Goal: Communication & Community: Participate in discussion

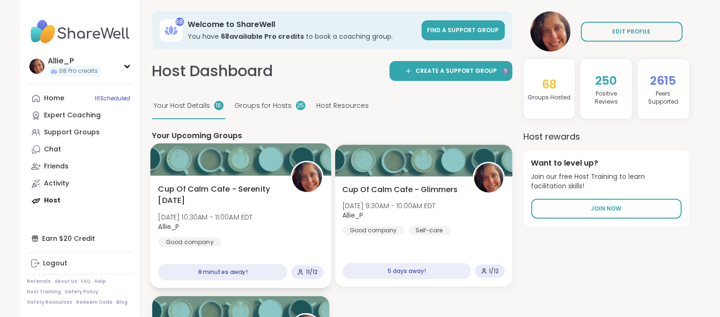
click at [206, 207] on div "Cup Of Calm Cafe - Serenity Sunday Sun, Oct 12 | 10:30AM - 11:00AM EDT Allie_P …" at bounding box center [241, 216] width 166 height 64
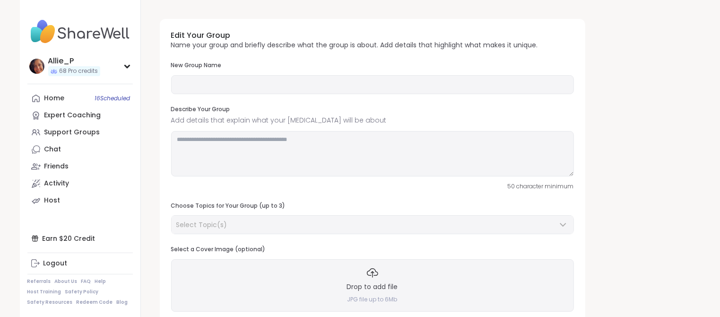
type input "**********"
type textarea "**********"
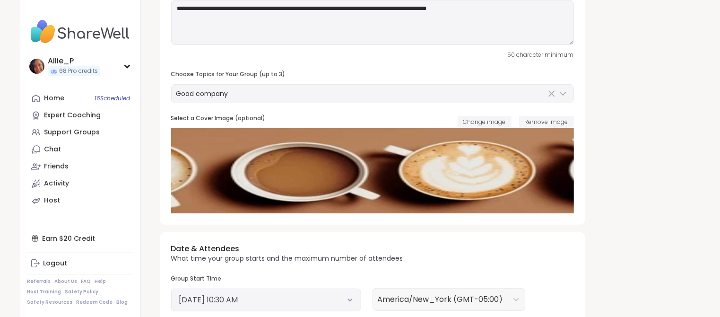
scroll to position [265, 0]
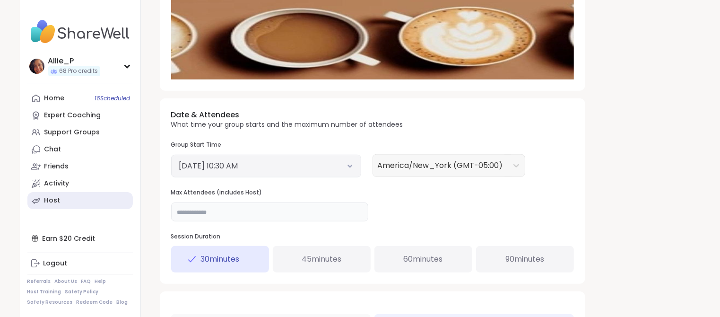
drag, startPoint x: 210, startPoint y: 217, endPoint x: 114, endPoint y: 200, distance: 97.5
click at [114, 200] on div "**********" at bounding box center [360, 124] width 681 height 778
type input "**"
click at [655, 210] on div "**********" at bounding box center [420, 129] width 537 height 766
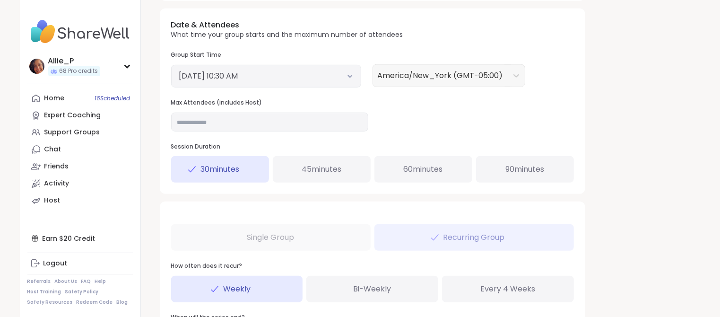
scroll to position [470, 0]
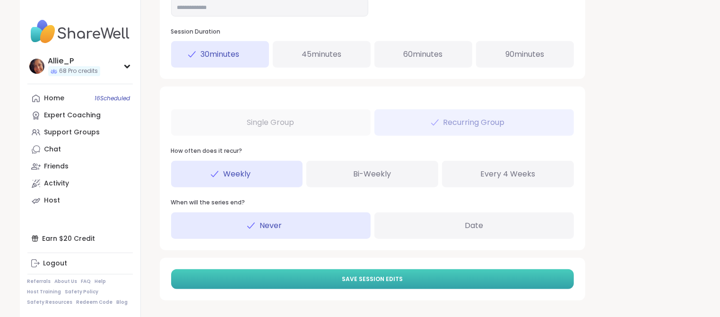
click at [396, 281] on span "Save Session Edits" at bounding box center [372, 279] width 61 height 9
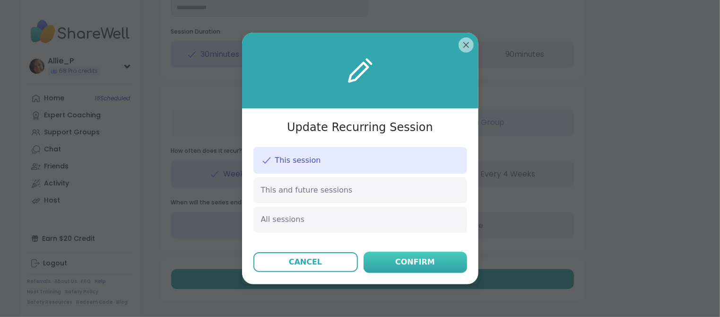
click at [418, 260] on div "Confirm" at bounding box center [415, 261] width 40 height 11
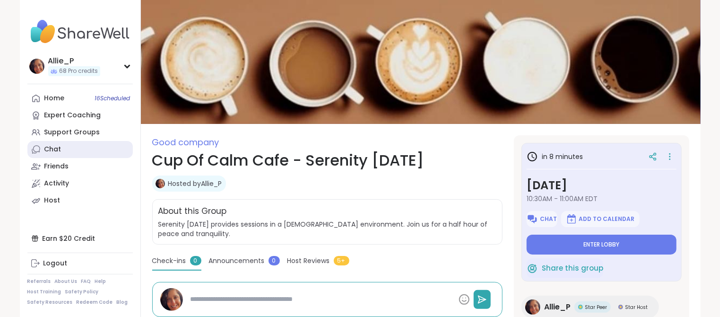
click at [49, 154] on link "Chat" at bounding box center [79, 149] width 105 height 17
type textarea "*"
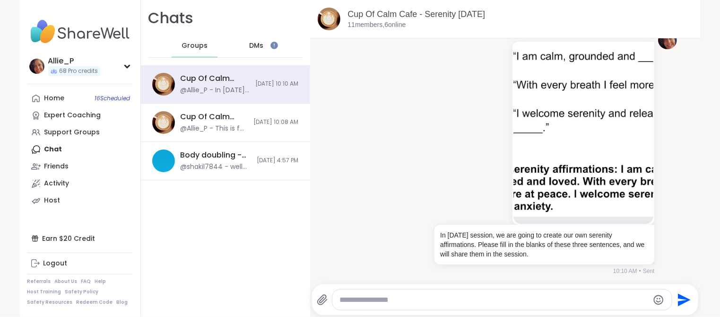
click at [195, 46] on span "Groups" at bounding box center [195, 45] width 26 height 9
click at [62, 201] on link "Host" at bounding box center [79, 200] width 105 height 17
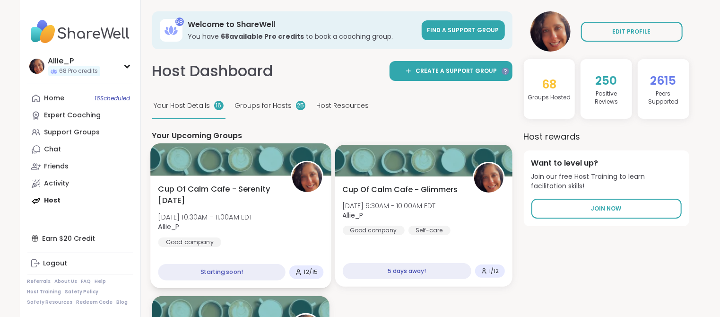
click at [228, 224] on span "Allie_P" at bounding box center [205, 226] width 95 height 9
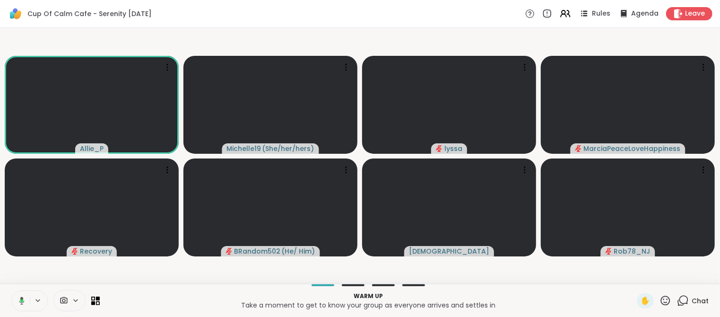
click at [146, 301] on p "Take a moment to get to know your group as everyone arrives and settles in" at bounding box center [368, 304] width 526 height 9
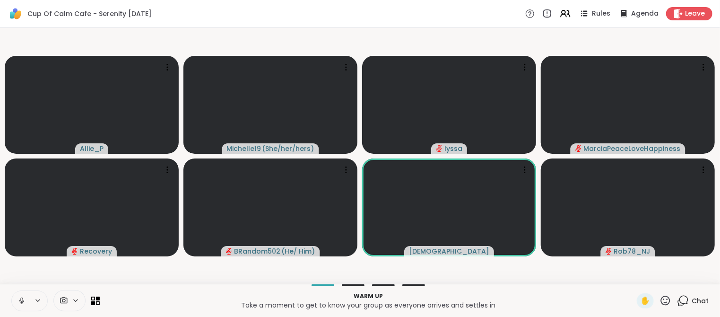
click at [175, 300] on p "Take a moment to get to know your group as everyone arrives and settles in" at bounding box center [368, 304] width 526 height 9
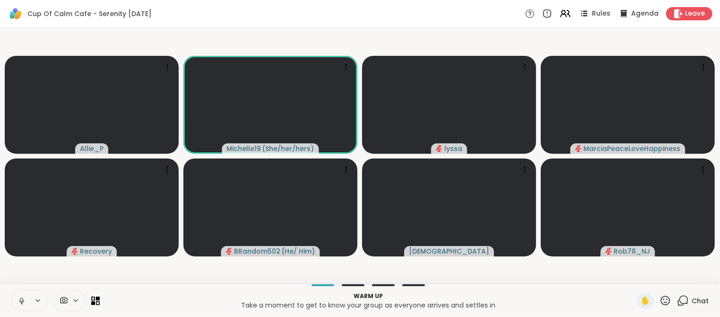
click at [159, 304] on p "Take a moment to get to know your group as everyone arrives and settles in" at bounding box center [368, 304] width 526 height 9
click at [701, 300] on span "Chat" at bounding box center [700, 300] width 17 height 9
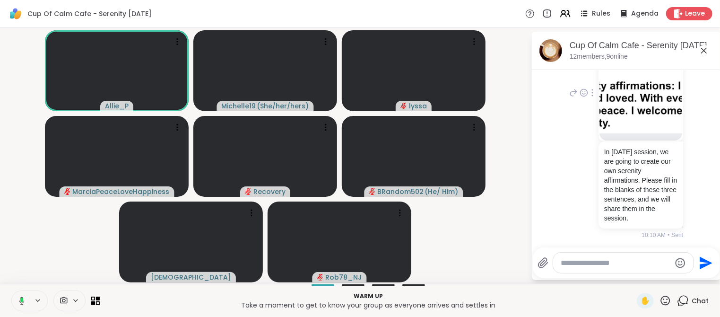
scroll to position [87, 0]
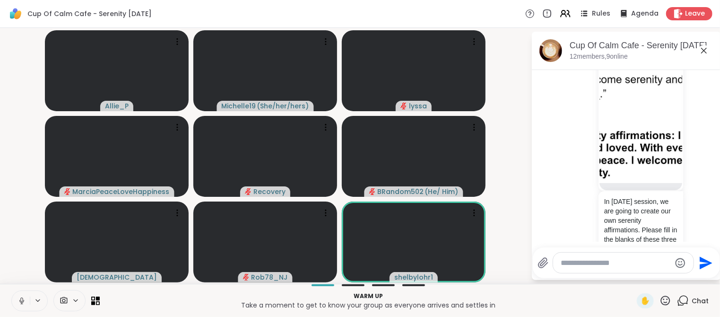
click at [705, 52] on icon at bounding box center [704, 51] width 6 height 6
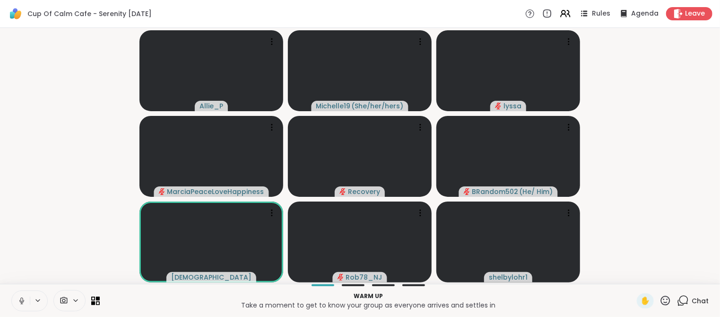
click at [689, 303] on icon at bounding box center [683, 301] width 12 height 12
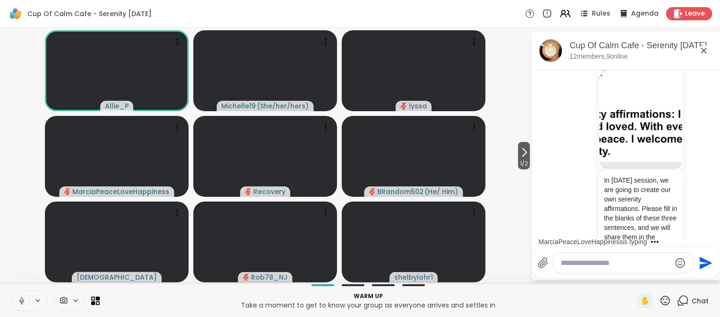
scroll to position [196, 0]
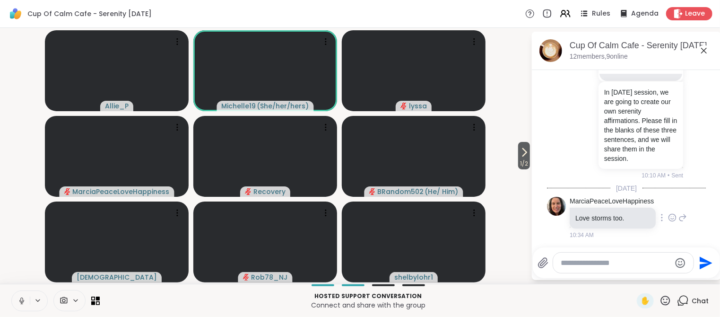
click at [673, 215] on icon at bounding box center [672, 217] width 9 height 9
click at [596, 201] on div "Select Reaction: Heart" at bounding box center [597, 202] width 9 height 9
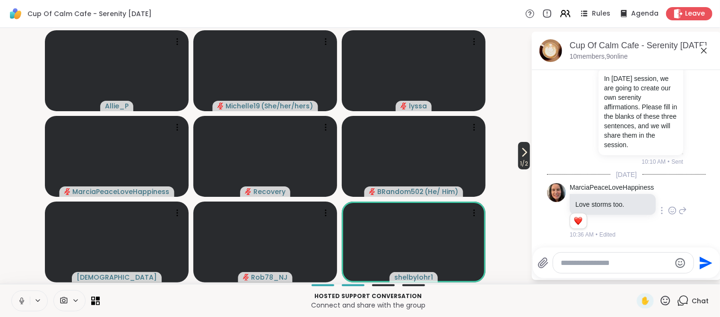
click at [521, 160] on span "1 / 2" at bounding box center [524, 163] width 12 height 11
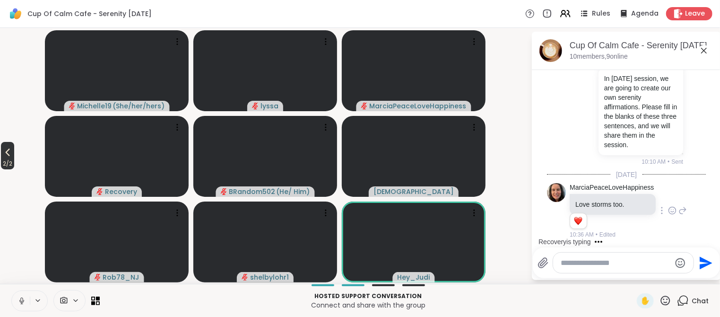
click at [11, 160] on span "2 / 2" at bounding box center [7, 163] width 13 height 11
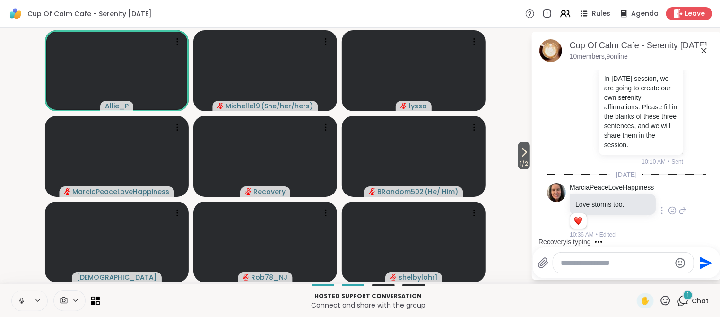
scroll to position [279, 0]
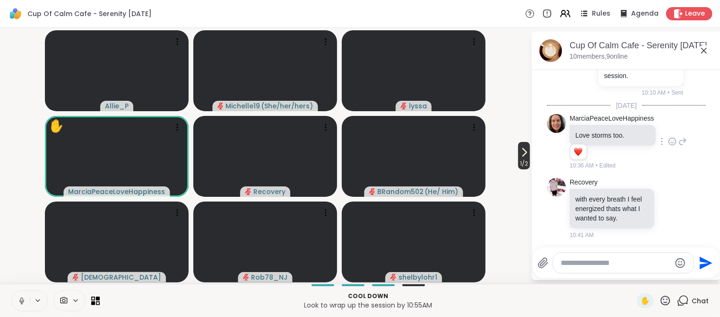
click at [522, 160] on span "1 / 2" at bounding box center [524, 163] width 12 height 11
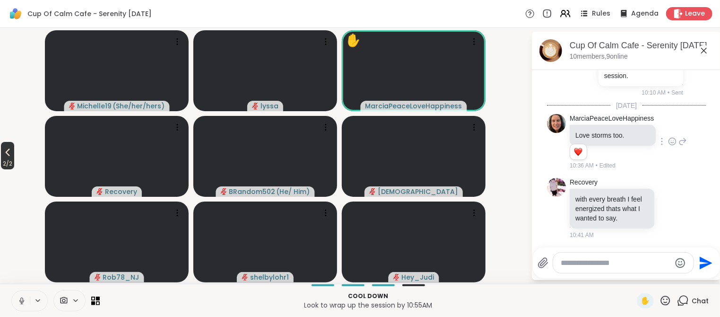
click at [8, 160] on span "2 / 2" at bounding box center [7, 163] width 13 height 11
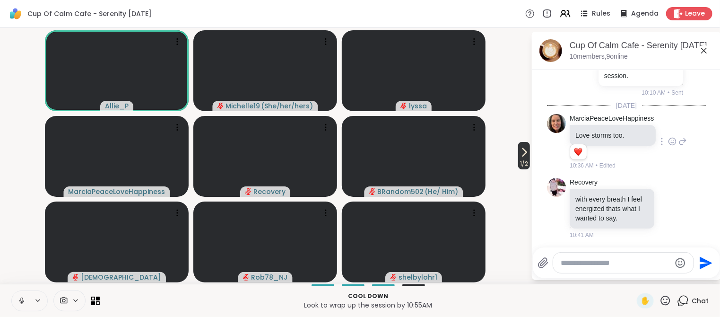
click at [522, 161] on span "1 / 2" at bounding box center [524, 163] width 12 height 11
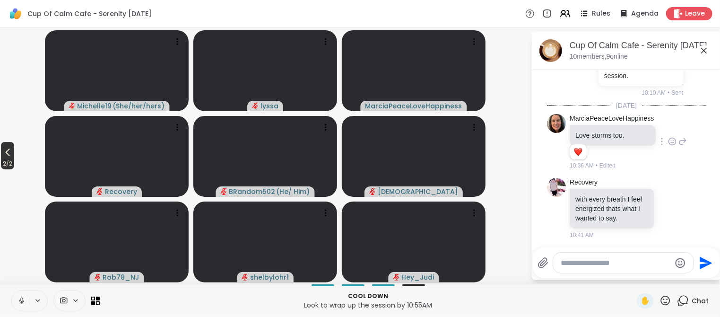
click at [9, 161] on span "2 / 2" at bounding box center [7, 163] width 13 height 11
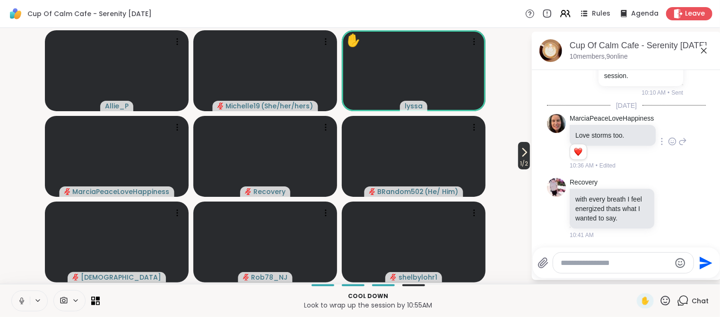
click at [525, 158] on span "1 / 2" at bounding box center [524, 163] width 12 height 11
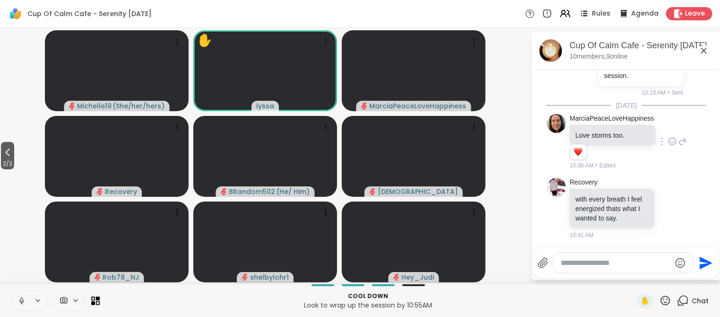
paste textarea "**********"
type textarea "**********"
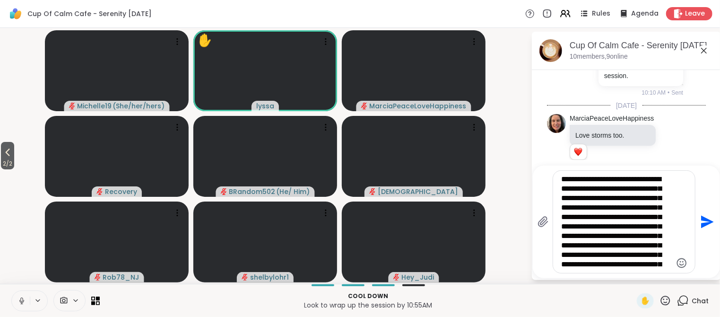
click at [706, 221] on icon "Send" at bounding box center [706, 221] width 15 height 15
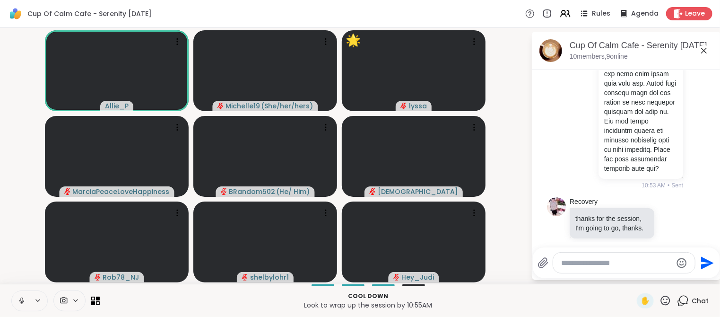
scroll to position [1413, 0]
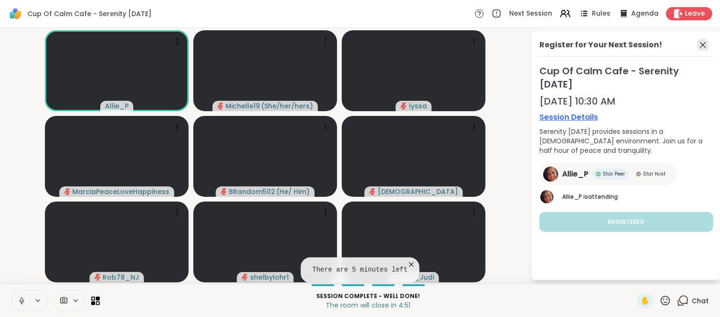
click at [704, 46] on icon at bounding box center [704, 45] width 6 height 6
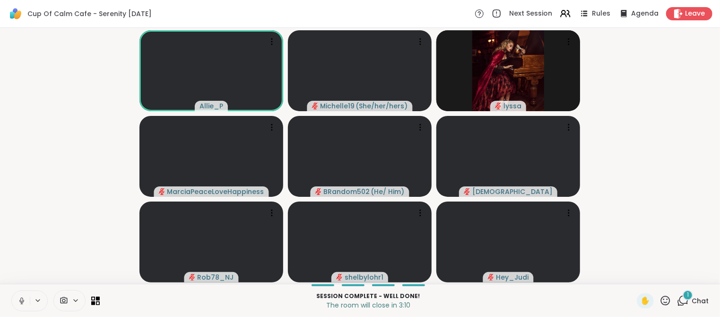
click at [695, 303] on span "Chat" at bounding box center [700, 300] width 17 height 9
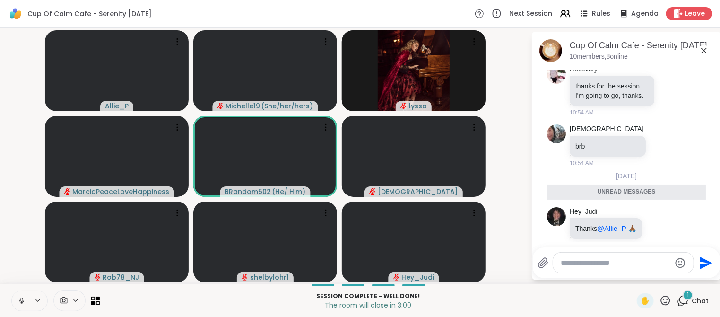
scroll to position [1574, 0]
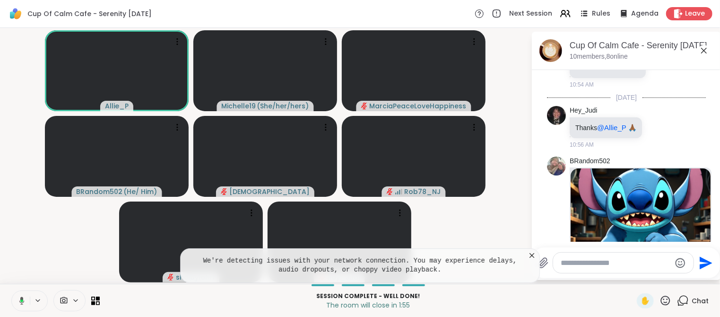
click at [531, 255] on icon at bounding box center [531, 255] width 9 height 9
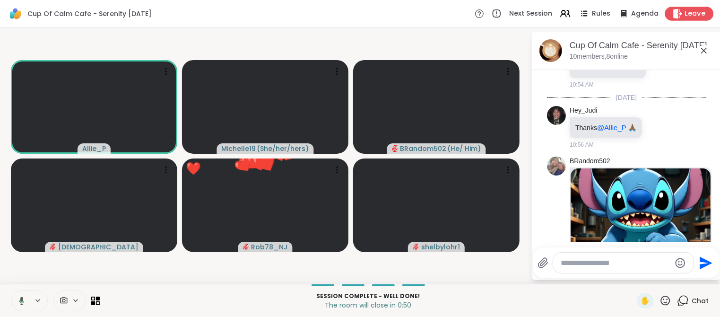
click at [694, 14] on span "Leave" at bounding box center [695, 14] width 21 height 10
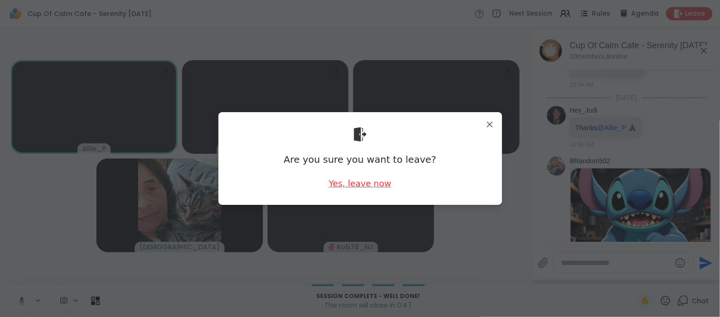
click at [357, 187] on div "Yes, leave now" at bounding box center [360, 183] width 62 height 12
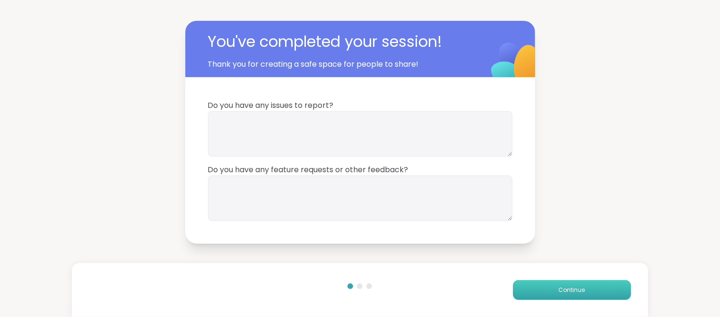
click at [574, 289] on span "Continue" at bounding box center [572, 290] width 26 height 9
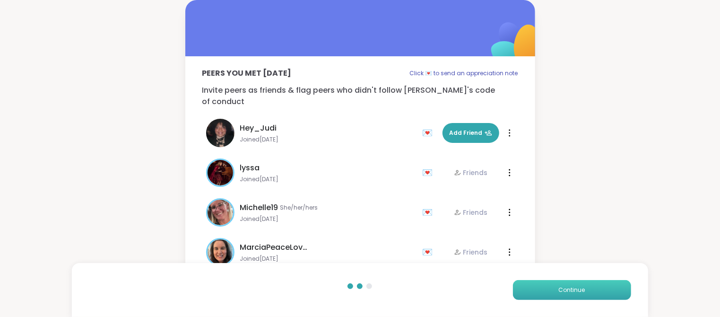
click at [574, 289] on span "Continue" at bounding box center [572, 290] width 26 height 9
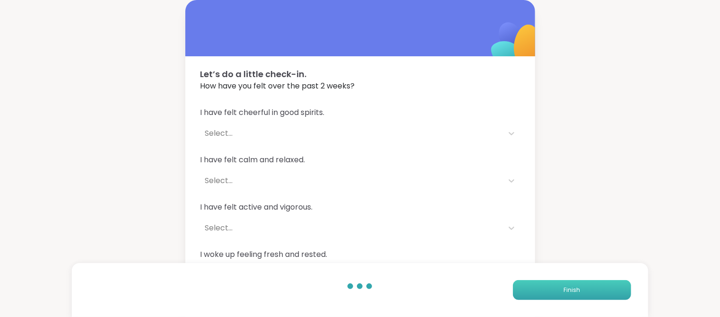
click at [574, 289] on span "Finish" at bounding box center [572, 290] width 17 height 9
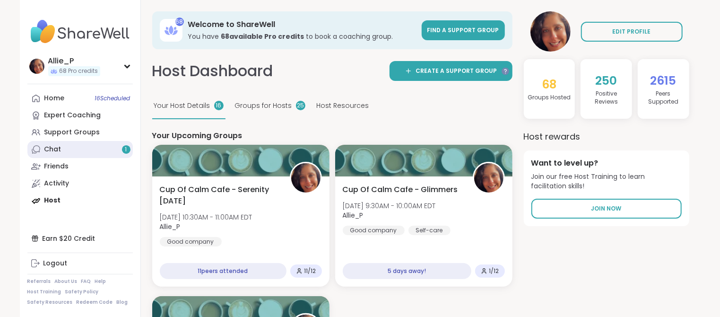
click at [69, 149] on link "Chat 1" at bounding box center [79, 149] width 105 height 17
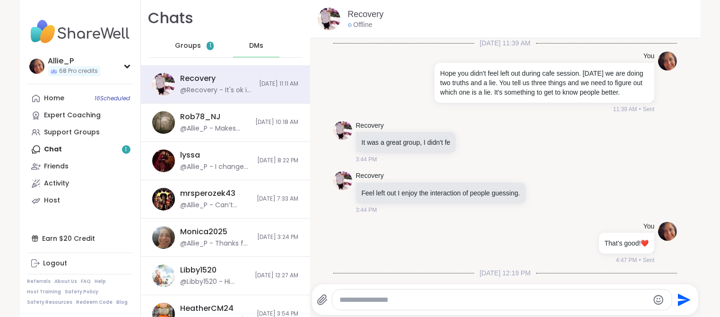
scroll to position [11098, 0]
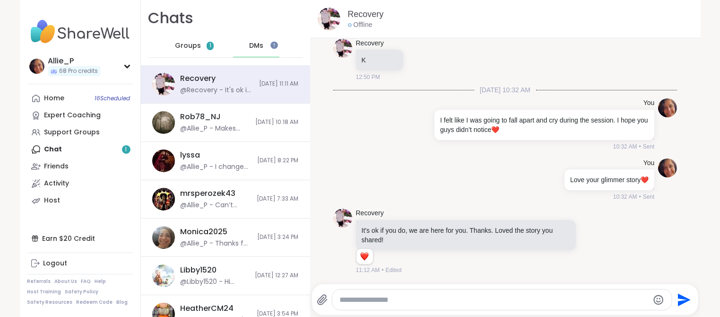
click at [191, 46] on span "Groups" at bounding box center [188, 45] width 26 height 9
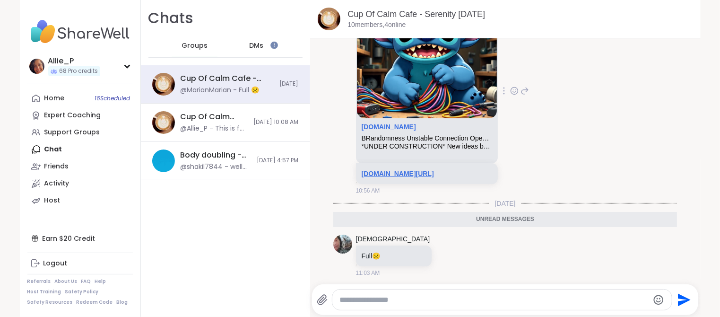
click at [377, 174] on link "[DOMAIN_NAME][URL]" at bounding box center [398, 174] width 72 height 8
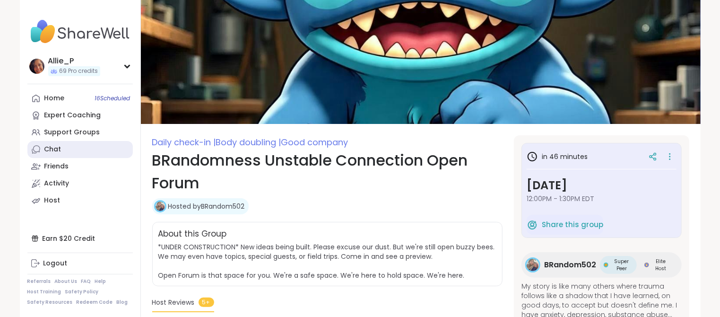
click at [51, 150] on div "Chat" at bounding box center [52, 149] width 17 height 9
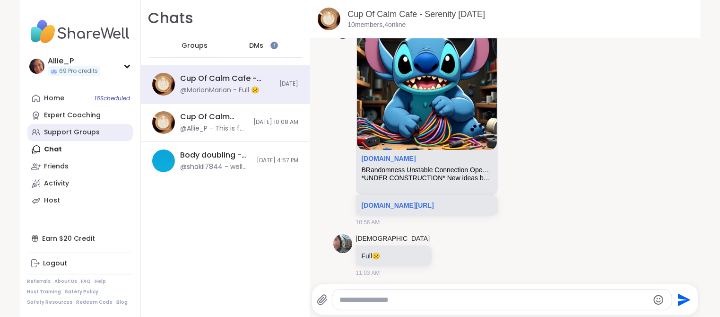
click at [58, 136] on div "Support Groups" at bounding box center [72, 132] width 56 height 9
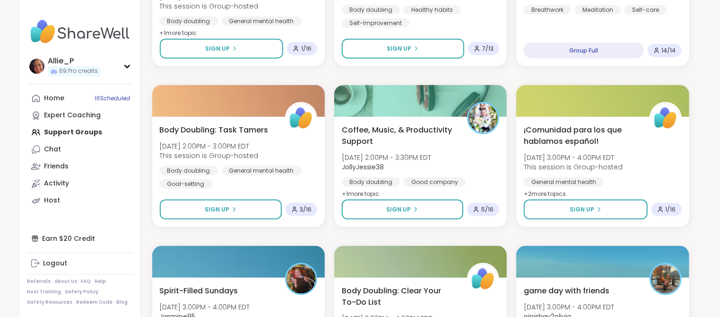
scroll to position [729, 0]
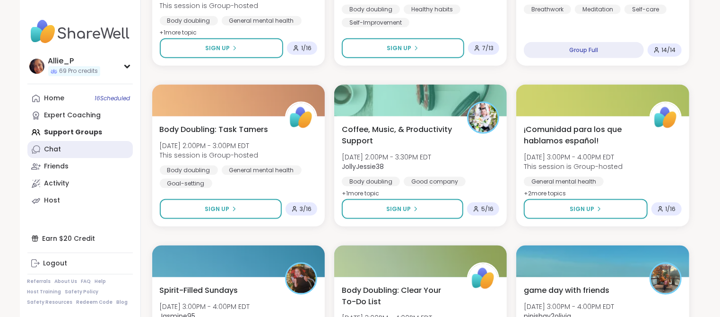
click at [53, 149] on div "Chat" at bounding box center [52, 149] width 17 height 9
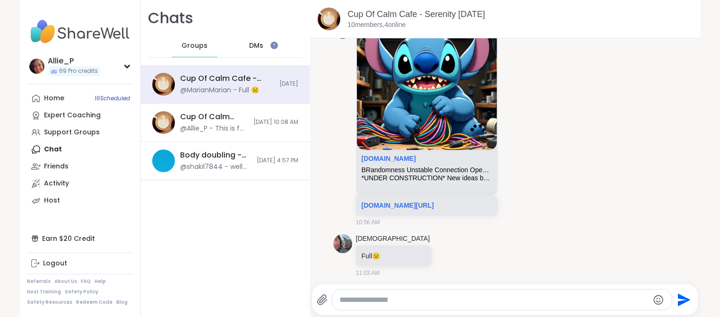
click at [385, 300] on textarea "Type your message" at bounding box center [494, 299] width 309 height 9
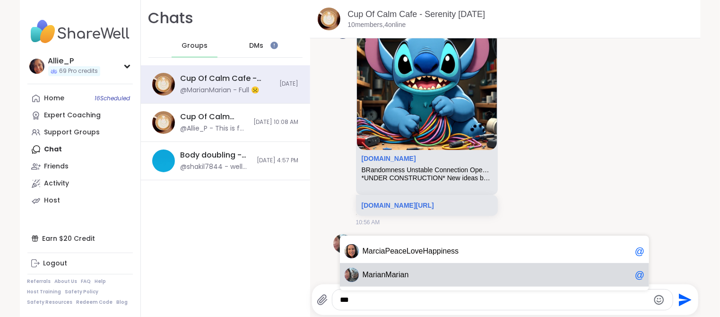
click at [406, 276] on span "rian" at bounding box center [402, 274] width 13 height 9
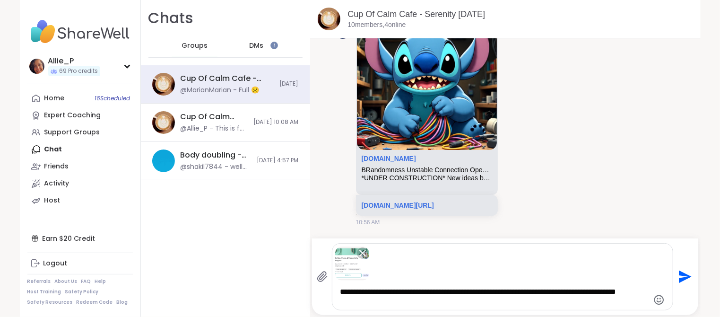
click at [465, 297] on textarea "**********" at bounding box center [494, 296] width 309 height 19
click at [464, 294] on textarea "**********" at bounding box center [494, 296] width 309 height 19
type textarea "**********"
click at [683, 276] on icon "Send" at bounding box center [684, 276] width 15 height 15
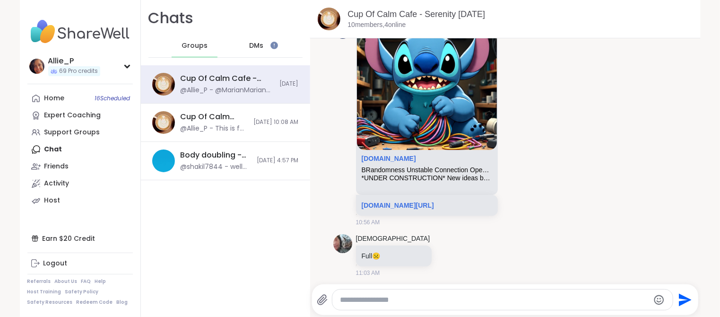
scroll to position [1191, 0]
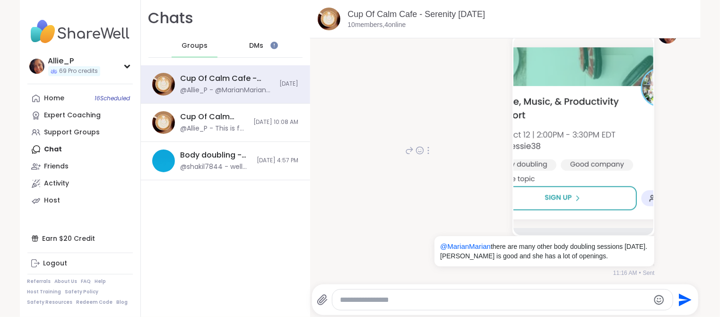
click at [580, 122] on img at bounding box center [584, 132] width 140 height 192
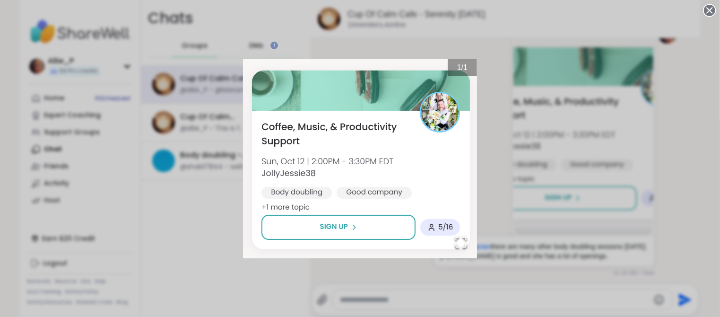
click at [186, 280] on div "1 / 1" at bounding box center [360, 158] width 720 height 317
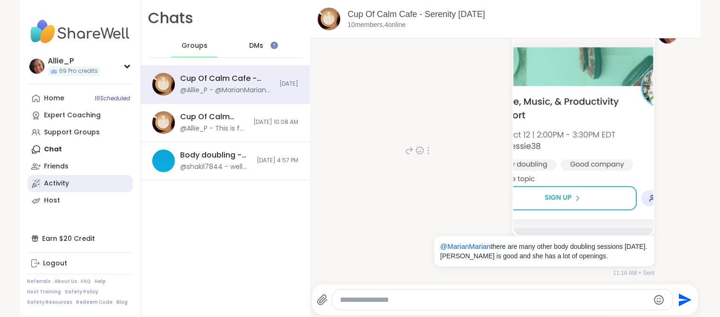
click at [65, 184] on div "Activity" at bounding box center [56, 183] width 25 height 9
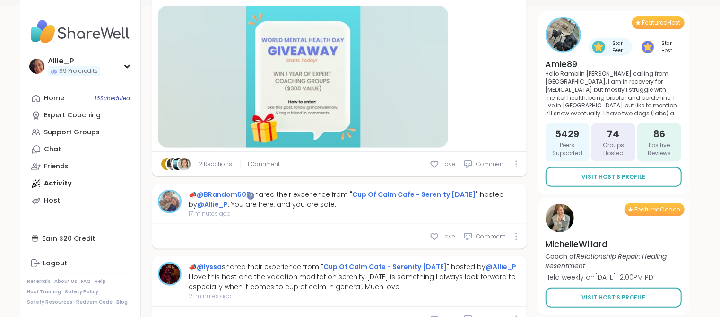
scroll to position [398, 0]
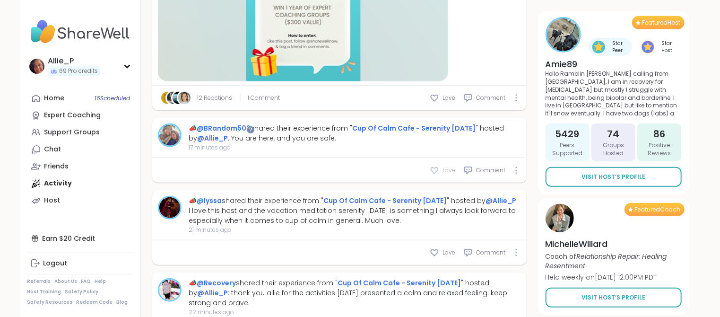
click at [437, 168] on icon at bounding box center [434, 170] width 9 height 9
type textarea "*"
click at [491, 172] on span "Comment" at bounding box center [491, 170] width 29 height 9
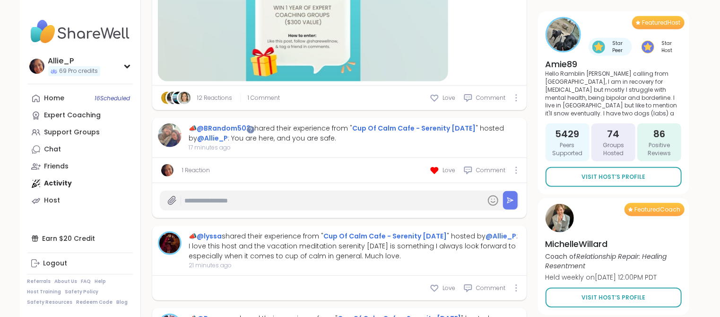
click at [274, 201] on input "text" at bounding box center [333, 201] width 297 height 17
click at [311, 198] on input "**********" at bounding box center [333, 201] width 297 height 17
drag, startPoint x: 223, startPoint y: 200, endPoint x: 152, endPoint y: 200, distance: 70.5
click at [152, 200] on div "**********" at bounding box center [339, 200] width 375 height 35
type input "**********"
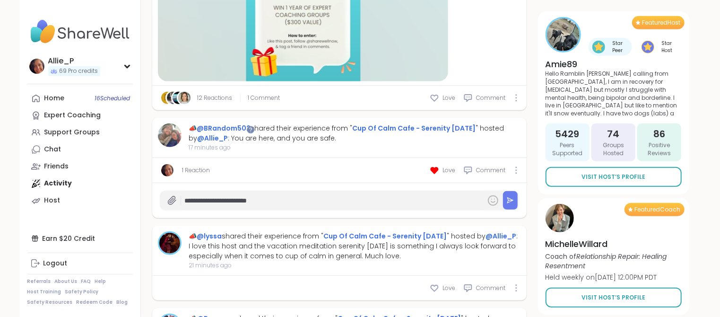
click at [494, 203] on icon at bounding box center [493, 200] width 11 height 11
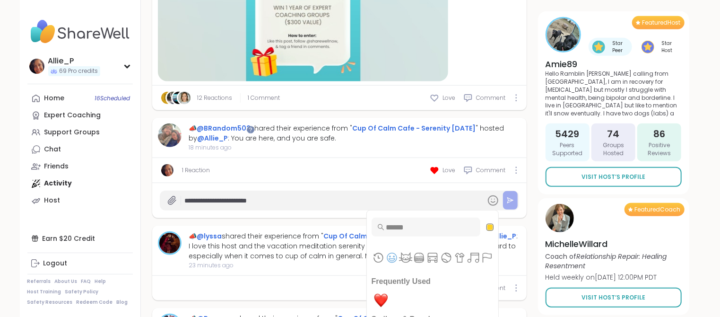
click at [509, 202] on icon at bounding box center [510, 200] width 7 height 7
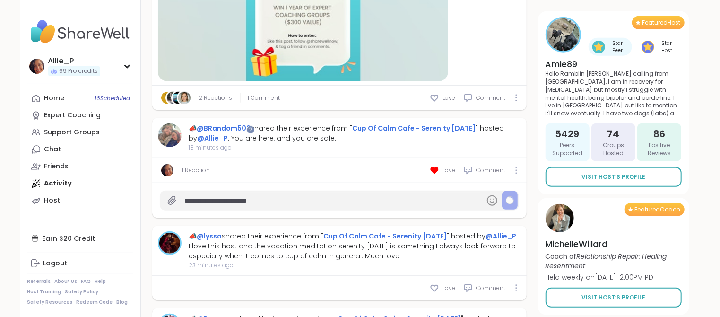
type textarea "*"
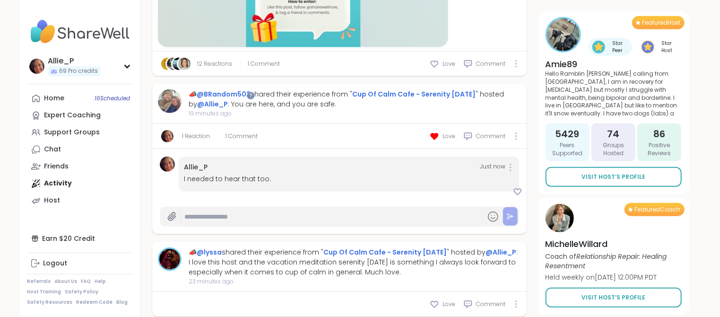
scroll to position [628, 0]
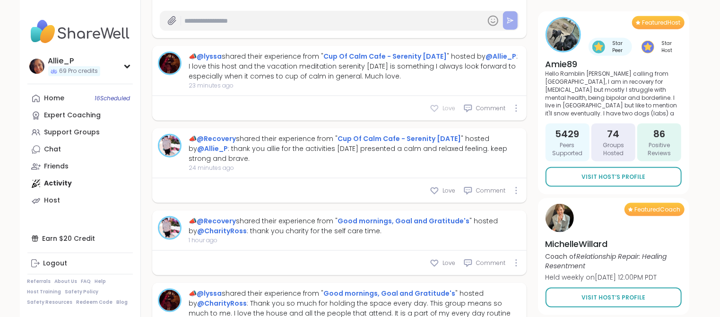
click at [437, 106] on icon at bounding box center [434, 108] width 9 height 9
click at [437, 188] on icon at bounding box center [434, 190] width 9 height 9
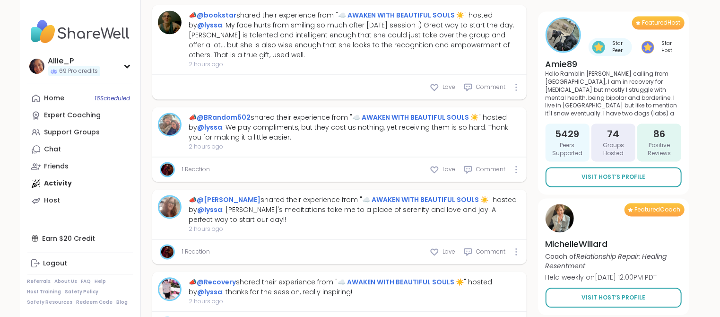
scroll to position [1101, 0]
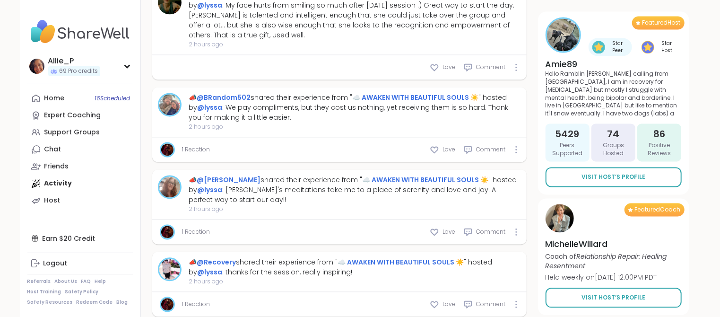
type textarea "*"
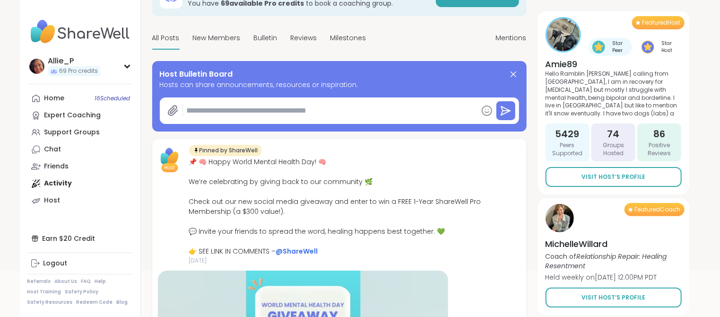
scroll to position [0, 0]
